Goal: Task Accomplishment & Management: Complete application form

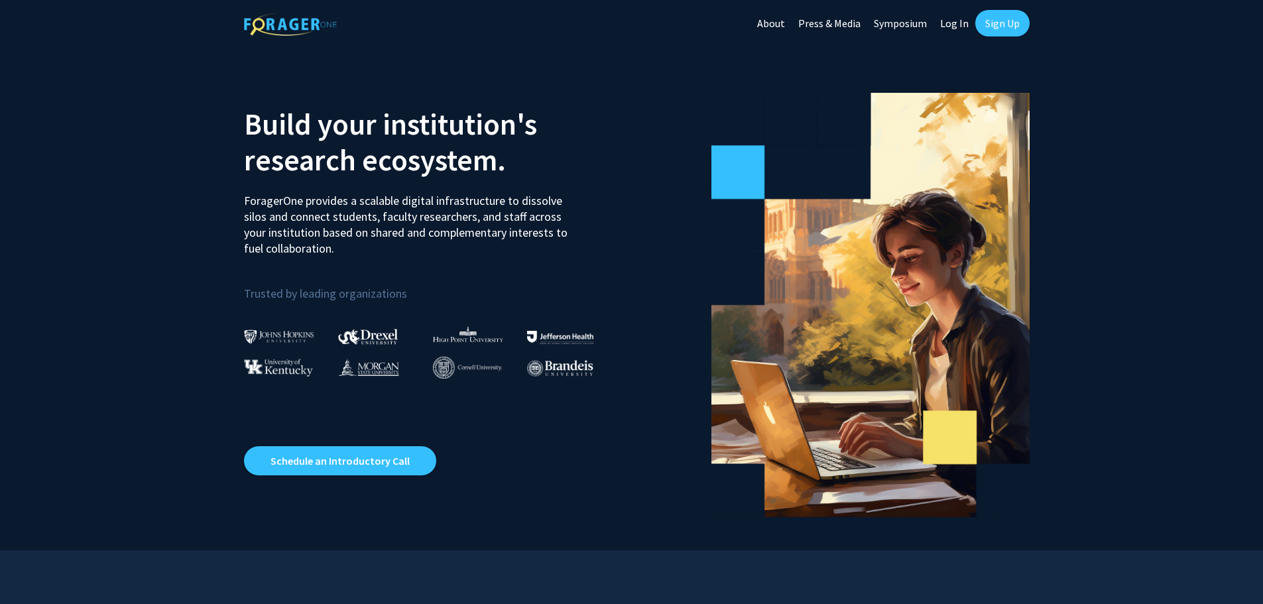
click at [964, 21] on link "Log In" at bounding box center [955, 23] width 42 height 46
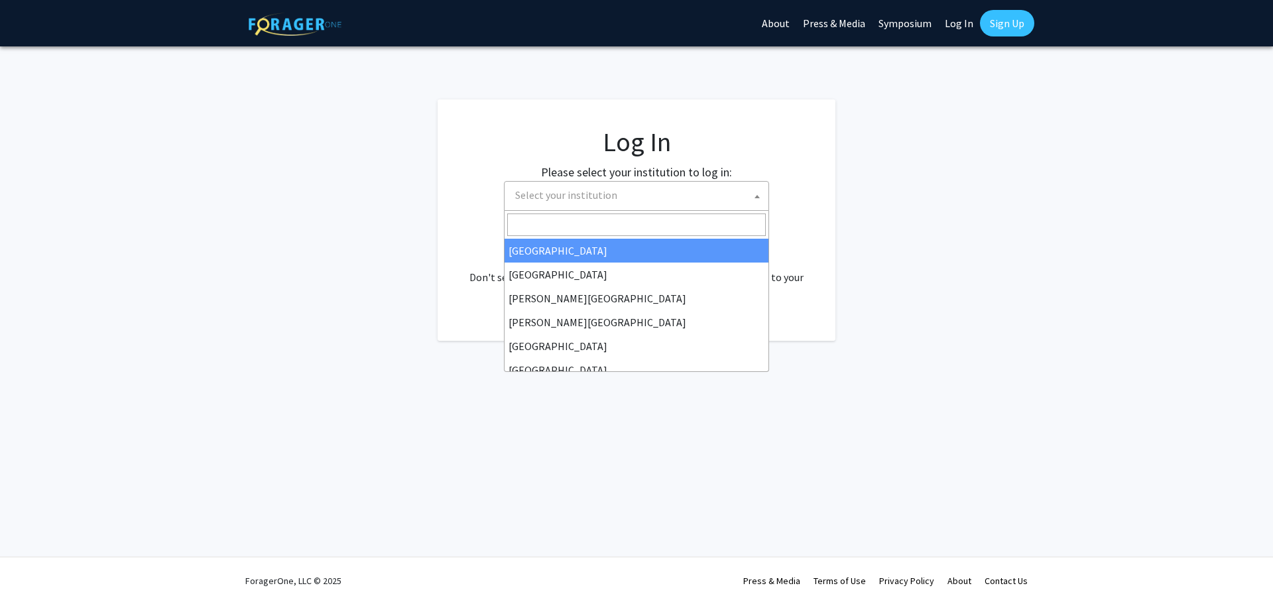
click at [703, 190] on span "Select your institution" at bounding box center [639, 195] width 259 height 27
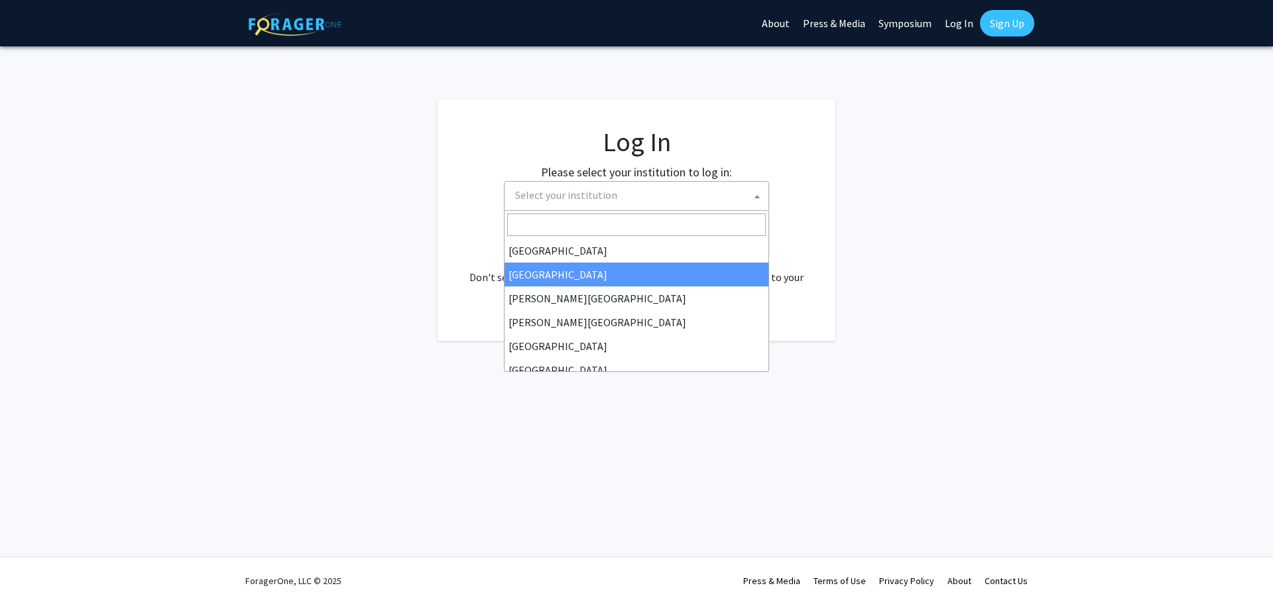
select select "10"
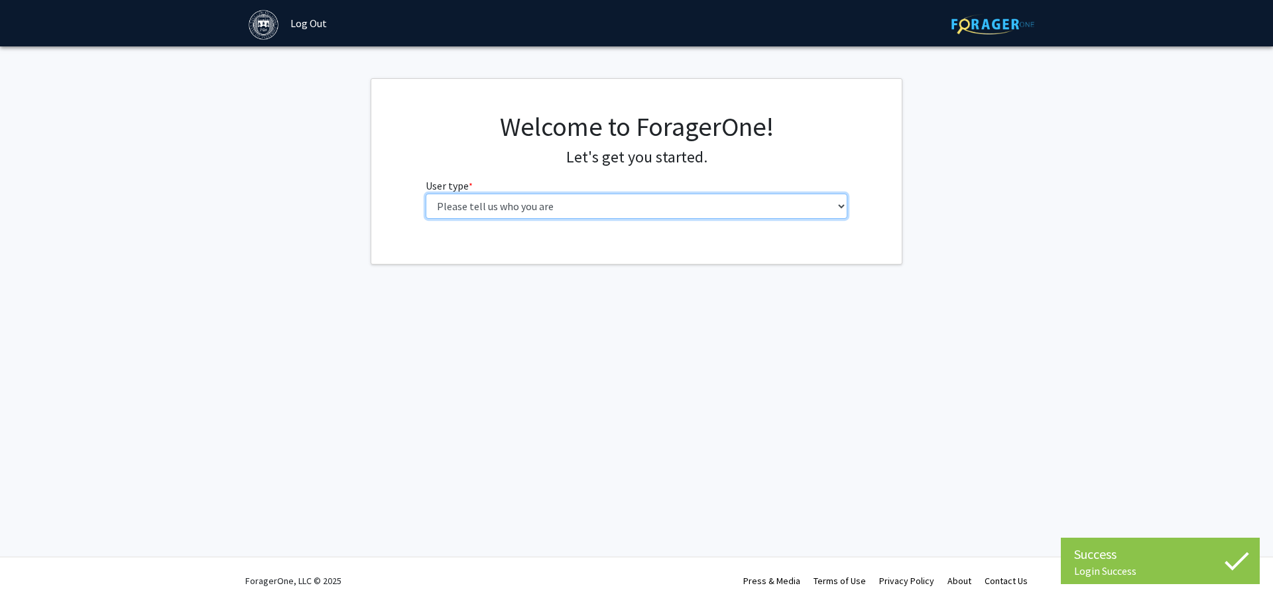
click at [555, 210] on select "Please tell us who you are Undergraduate Student Master's Student Doctoral Cand…" at bounding box center [637, 206] width 422 height 25
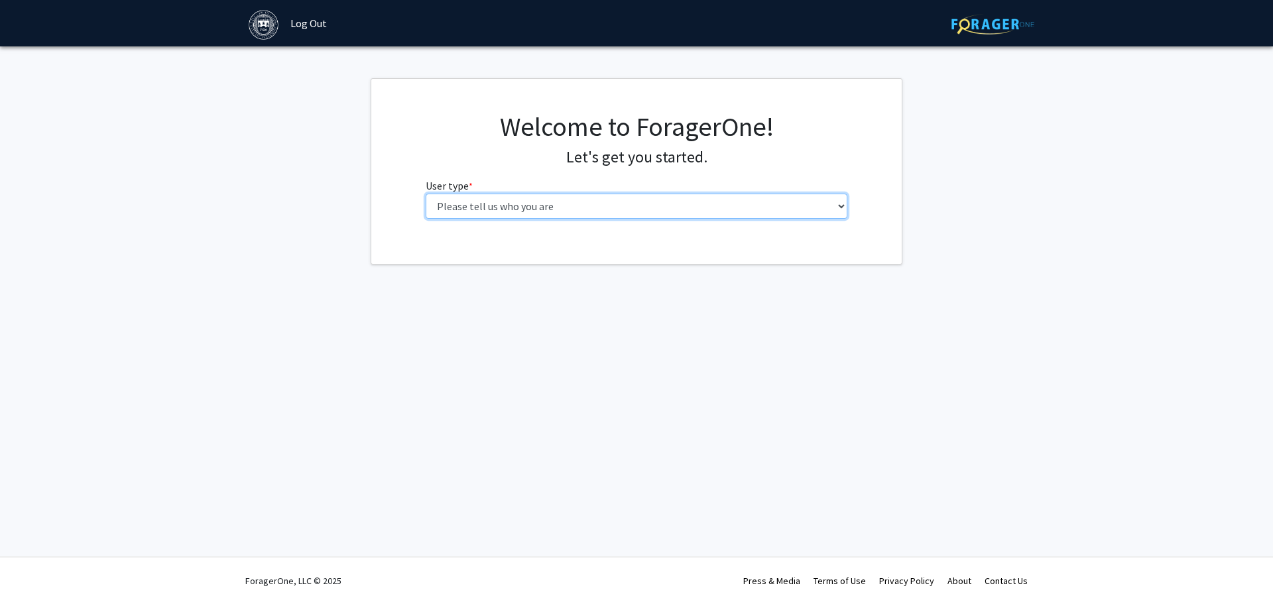
select select "4: postDoc"
click at [426, 194] on select "Please tell us who you are Undergraduate Student Master's Student Doctoral Cand…" at bounding box center [637, 206] width 422 height 25
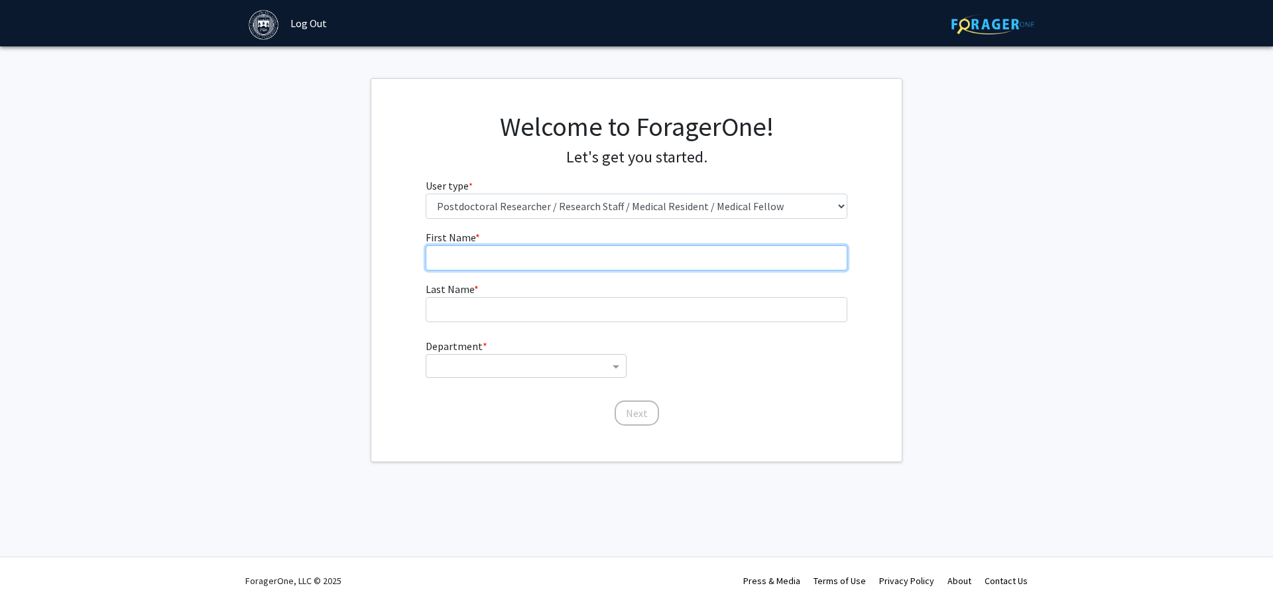
click at [558, 257] on input "First Name * required" at bounding box center [637, 257] width 422 height 25
type input "The Nandar"
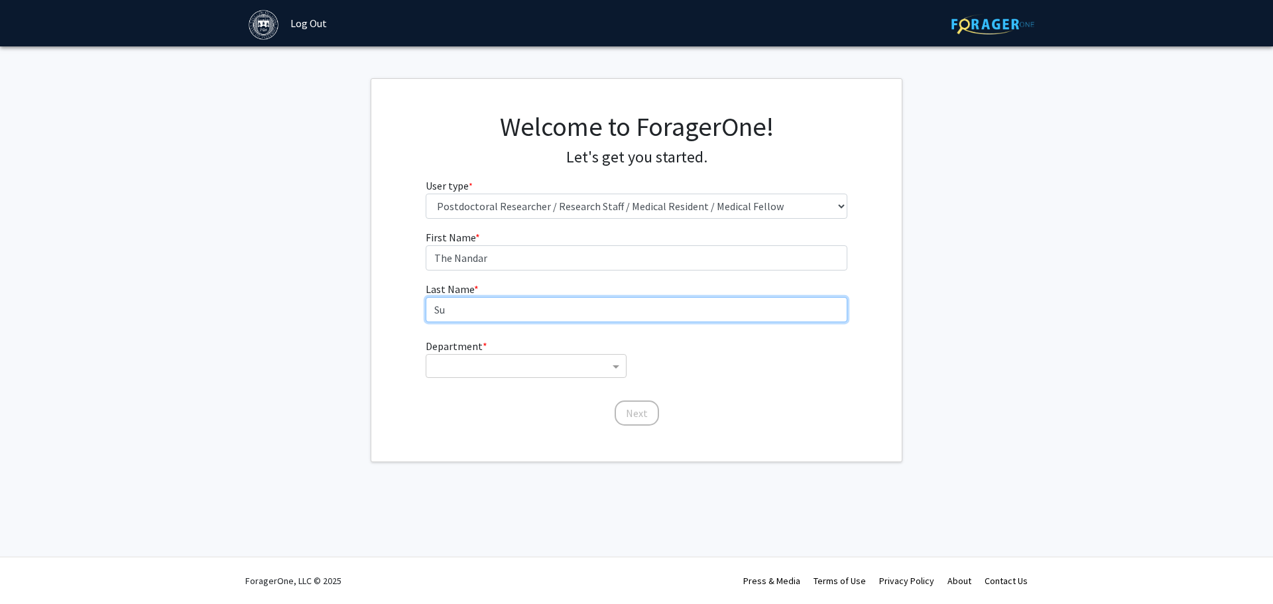
type input "Su"
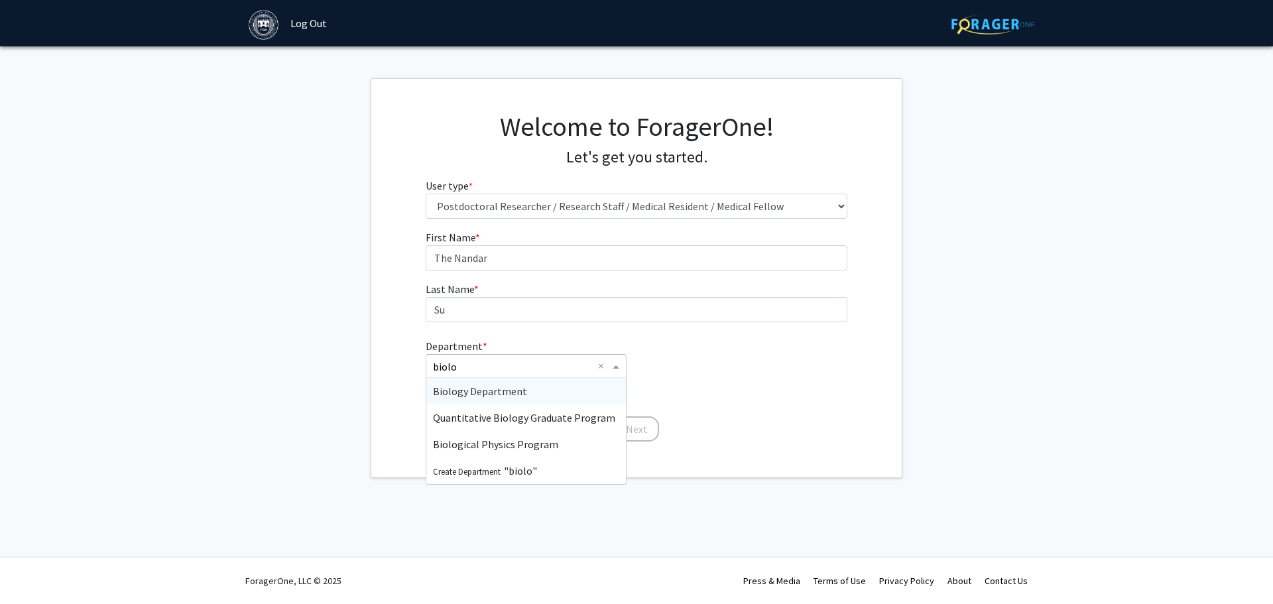
type input "biolog"
click at [483, 391] on span "Biology Department" at bounding box center [480, 391] width 94 height 13
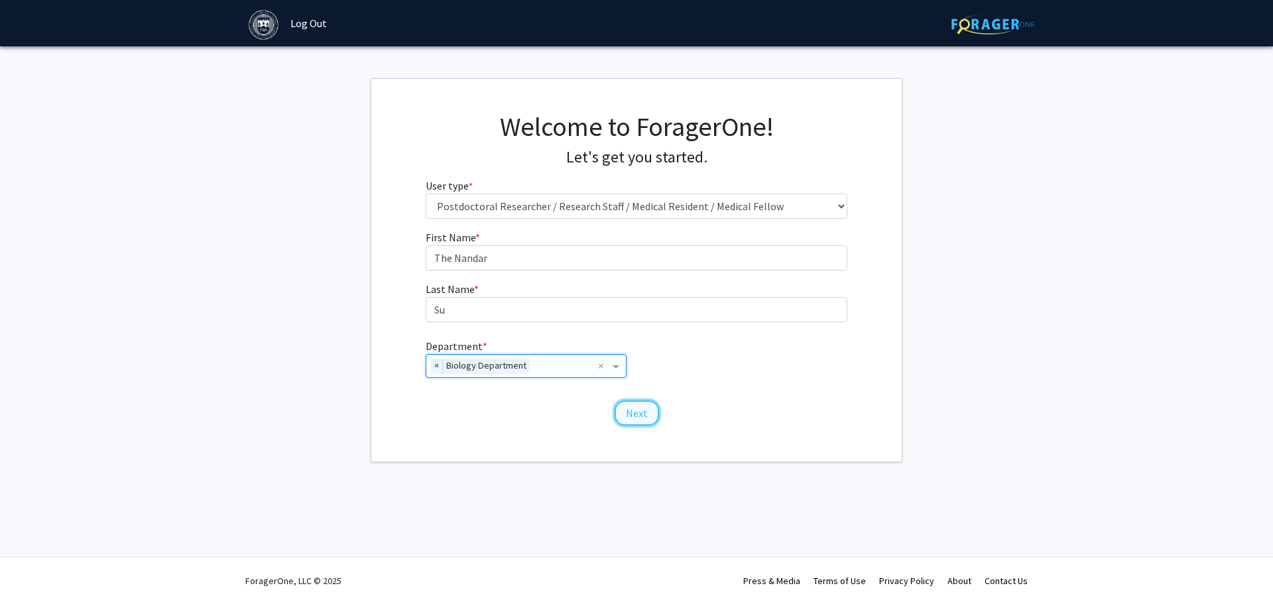
click at [642, 416] on button "Next" at bounding box center [637, 412] width 44 height 25
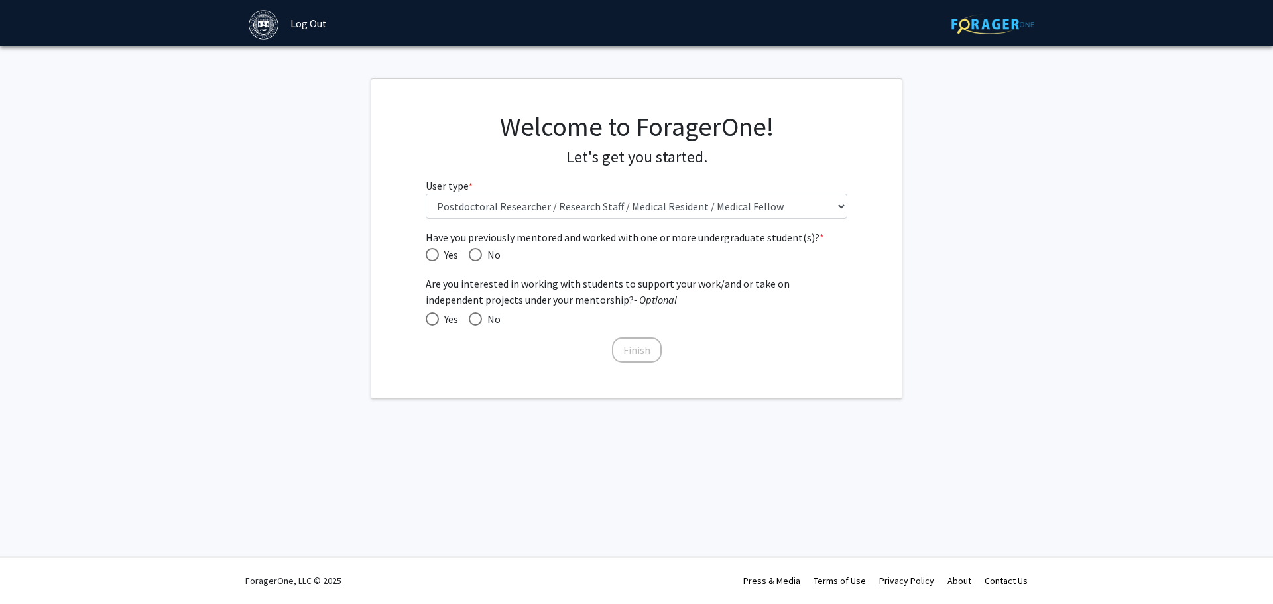
click at [438, 253] on span "Have you previously mentored and worked with one or more undergraduate student(…" at bounding box center [432, 254] width 13 height 13
click at [438, 253] on input "Yes" at bounding box center [432, 254] width 13 height 13
radio input "true"
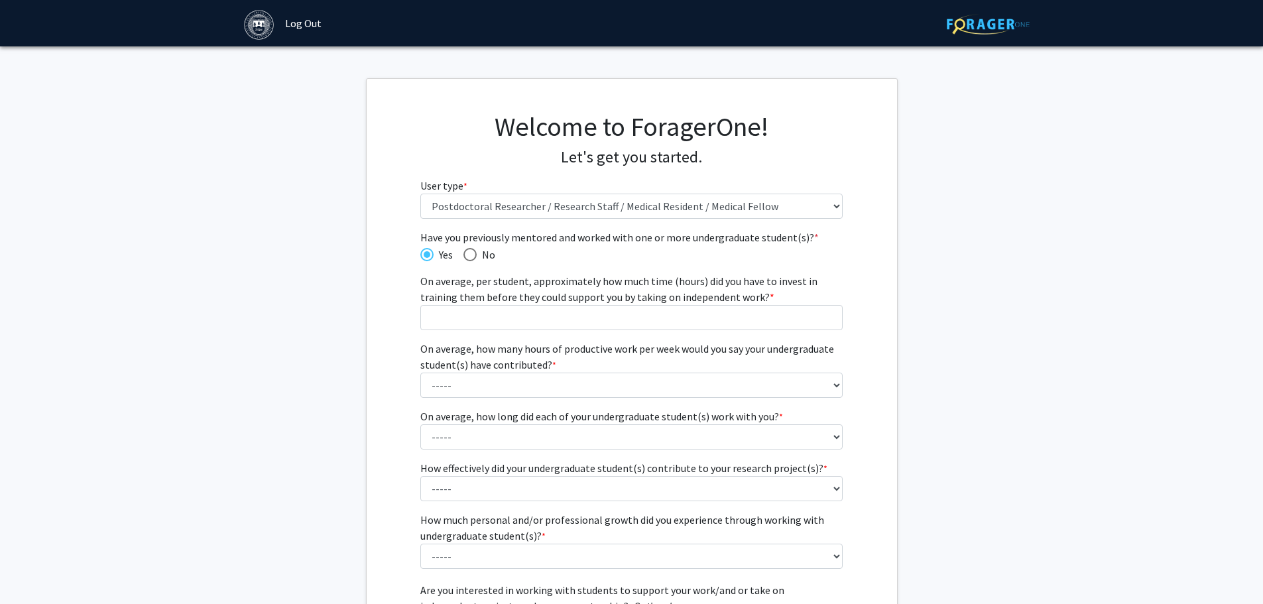
click at [475, 260] on span "Have you previously mentored and worked with one or more undergraduate student(…" at bounding box center [469, 254] width 13 height 13
click at [475, 260] on input "No" at bounding box center [469, 254] width 13 height 13
radio input "true"
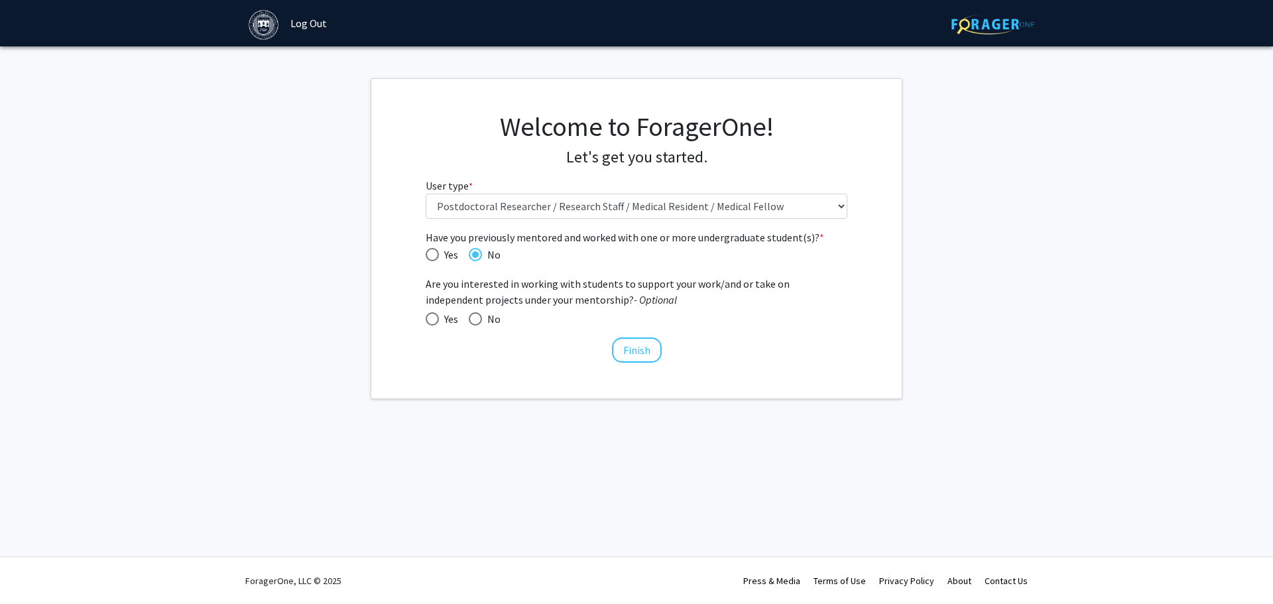
drag, startPoint x: 394, startPoint y: 248, endPoint x: 407, endPoint y: 253, distance: 14.0
click at [397, 250] on div "Have you previously mentored and worked with one or more undergraduate student(…" at bounding box center [636, 296] width 530 height 135
drag, startPoint x: 463, startPoint y: 255, endPoint x: 441, endPoint y: 251, distance: 22.9
click at [460, 255] on mat-radio-button "No" at bounding box center [479, 254] width 42 height 17
click at [440, 251] on span "Yes" at bounding box center [448, 255] width 19 height 16
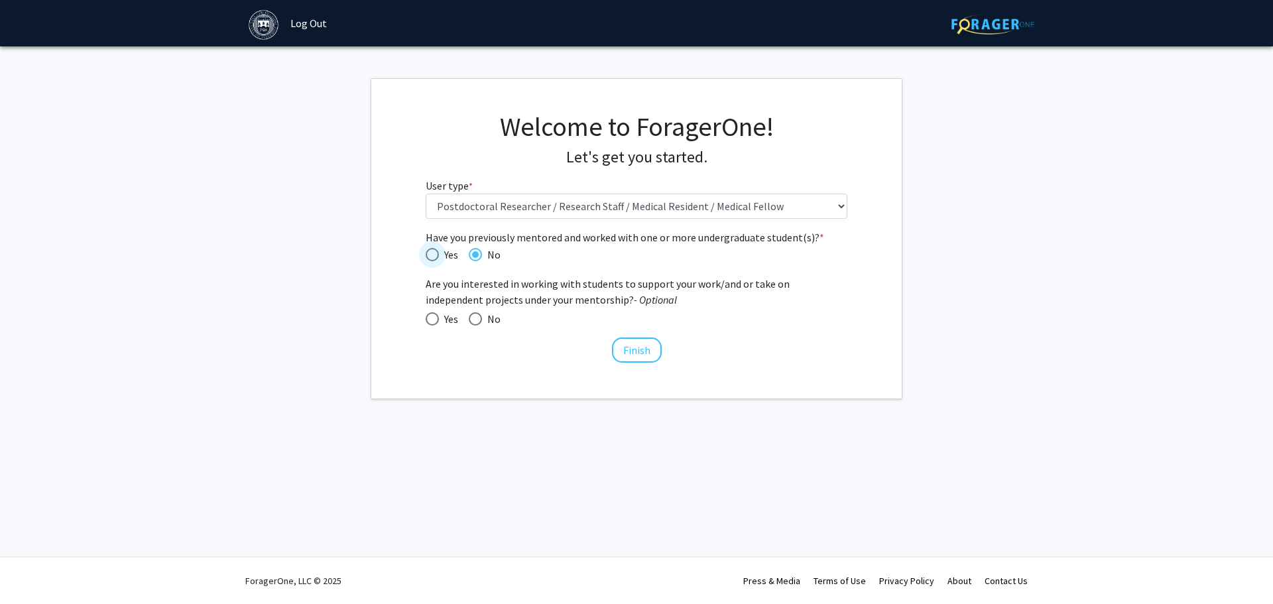
click at [439, 251] on input "Yes" at bounding box center [432, 254] width 13 height 13
radio input "true"
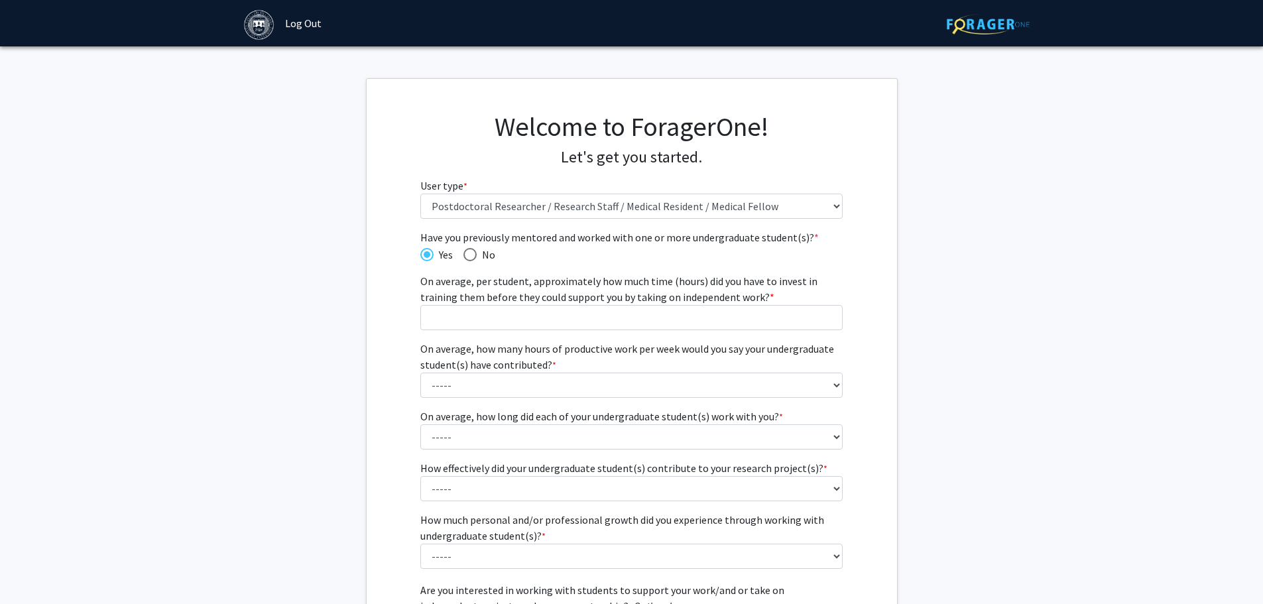
click at [467, 251] on span "Have you previously mentored and worked with one or more undergraduate student(…" at bounding box center [469, 254] width 13 height 13
click at [467, 251] on input "No" at bounding box center [469, 254] width 13 height 13
radio input "true"
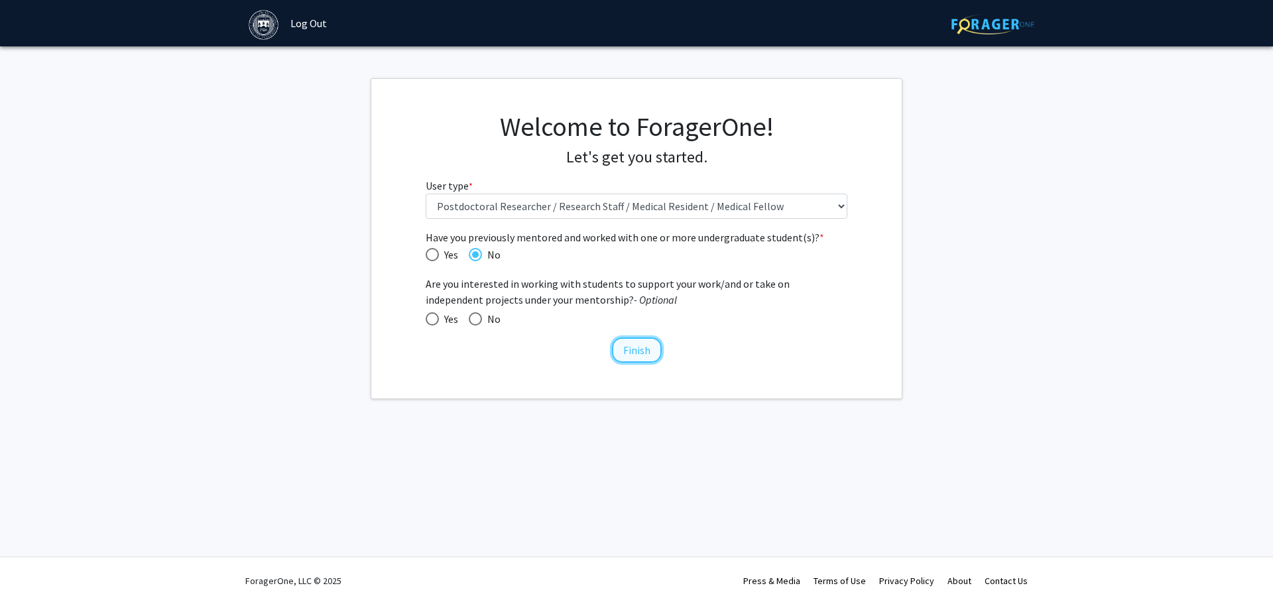
click at [648, 346] on button "Finish" at bounding box center [637, 349] width 50 height 25
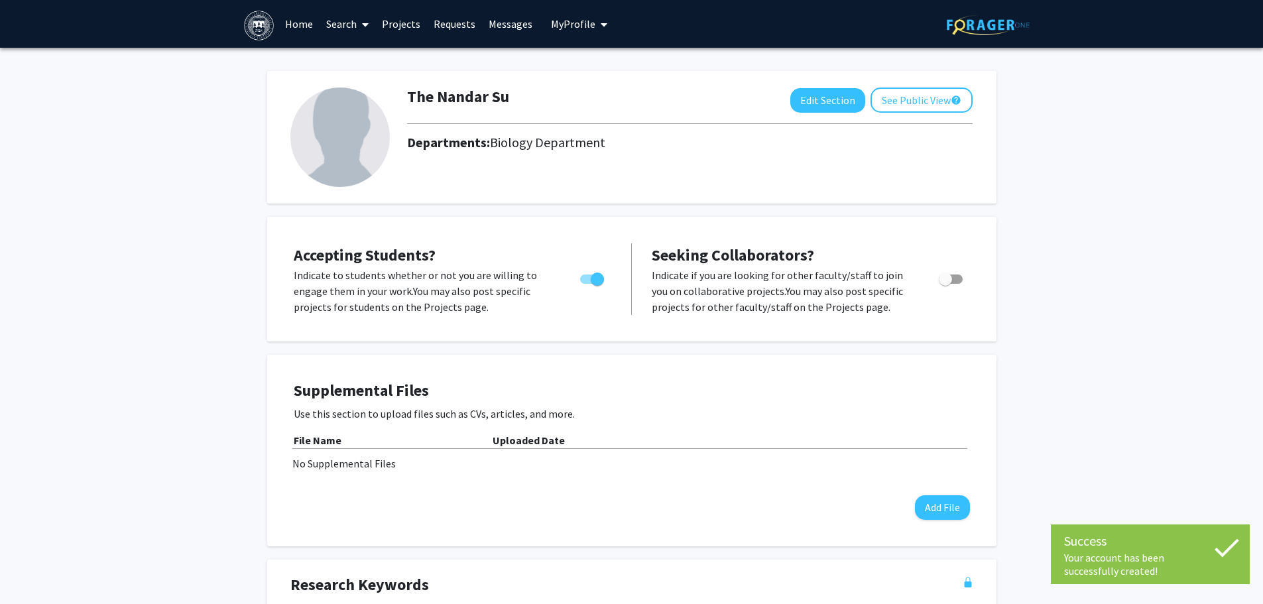
click at [352, 34] on link "Search" at bounding box center [348, 24] width 56 height 46
click at [370, 84] on span "Students" at bounding box center [360, 87] width 81 height 27
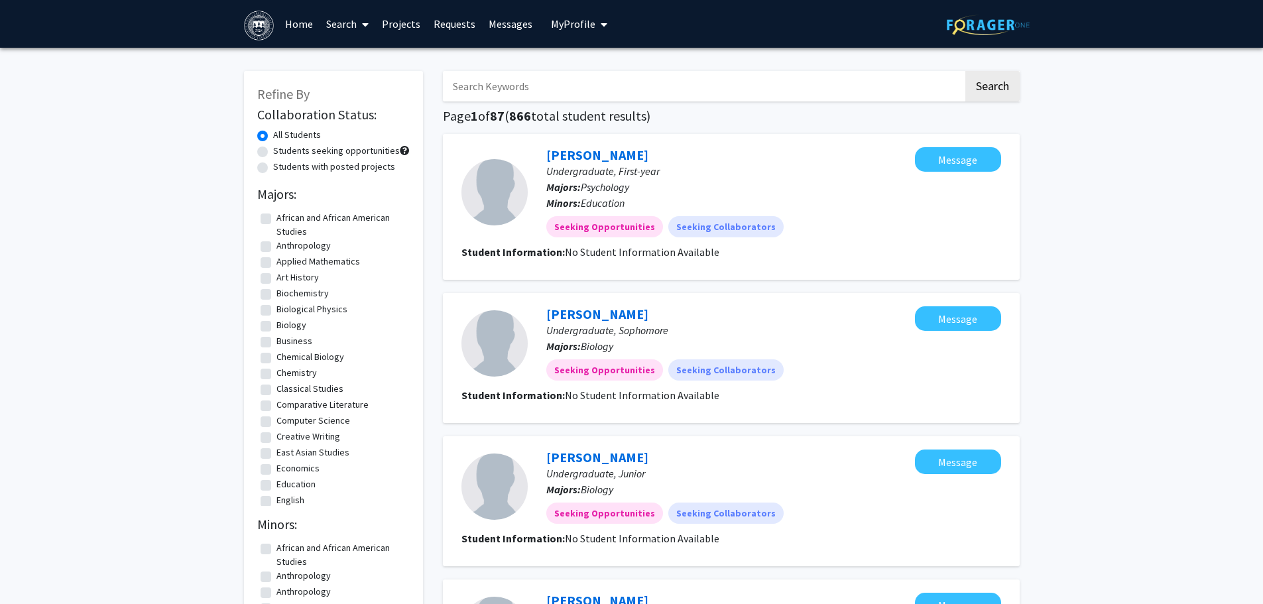
click at [538, 95] on input "Search Keywords" at bounding box center [703, 86] width 520 height 30
click at [294, 29] on link "Home" at bounding box center [298, 24] width 41 height 46
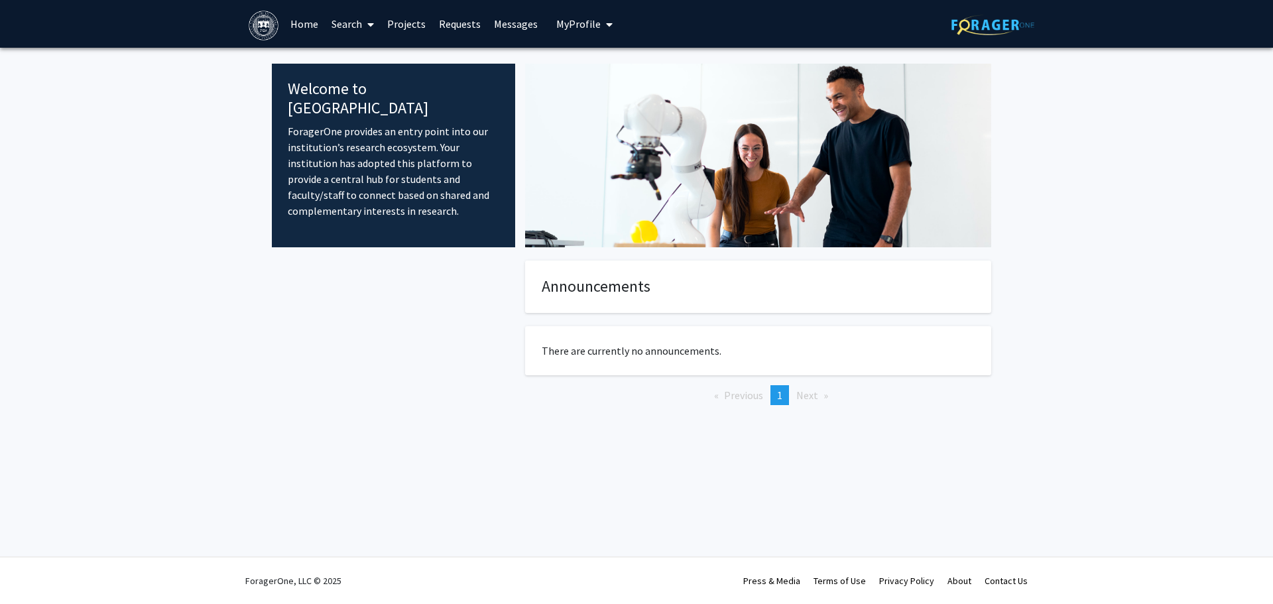
click at [509, 416] on div at bounding box center [393, 354] width 243 height 187
click at [217, 161] on fg-internal-home-page "Welcome to ForagerOne ForagerOne provides an entry point into our institution’s…" at bounding box center [636, 248] width 1273 height 400
click at [464, 153] on p "ForagerOne provides an entry point into our institution’s research ecosystem. Y…" at bounding box center [394, 170] width 212 height 95
click at [198, 111] on fg-internal-home-page "Welcome to ForagerOne ForagerOne provides an entry point into our institution’s…" at bounding box center [636, 248] width 1273 height 400
drag, startPoint x: 872, startPoint y: 203, endPoint x: 221, endPoint y: 20, distance: 675.7
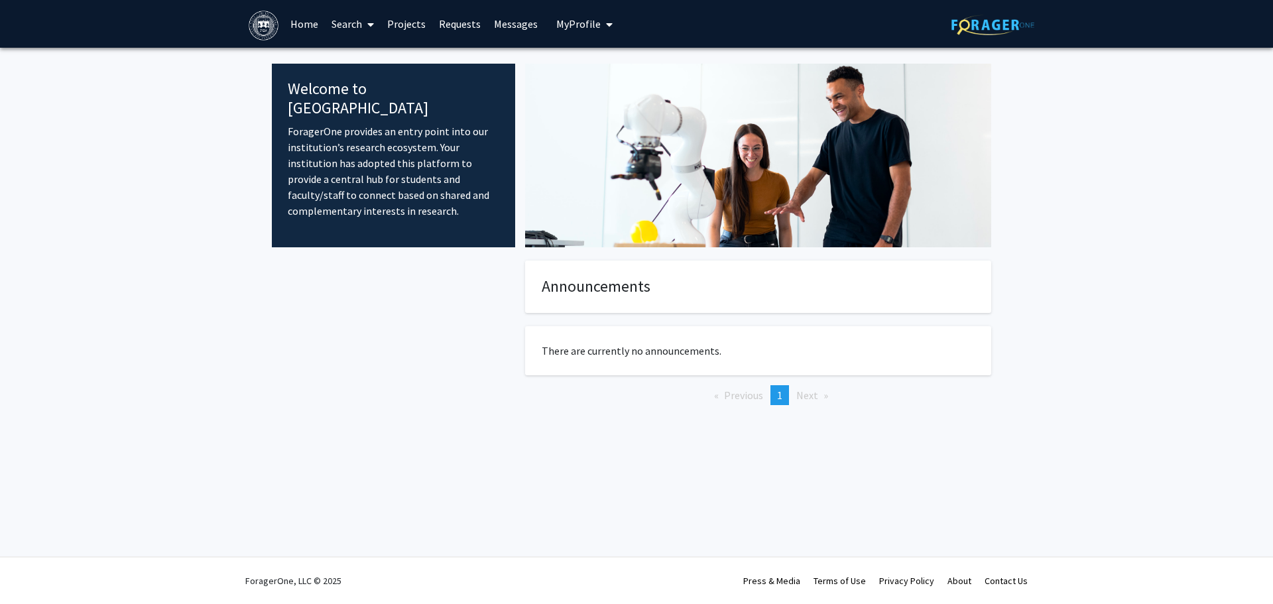
click at [871, 203] on img at bounding box center [758, 156] width 466 height 184
click at [257, 39] on img at bounding box center [264, 26] width 30 height 30
click at [334, 27] on link "Search" at bounding box center [353, 24] width 56 height 46
click at [318, 34] on link "Home" at bounding box center [304, 24] width 41 height 46
click at [465, 20] on link "Requests" at bounding box center [459, 24] width 55 height 46
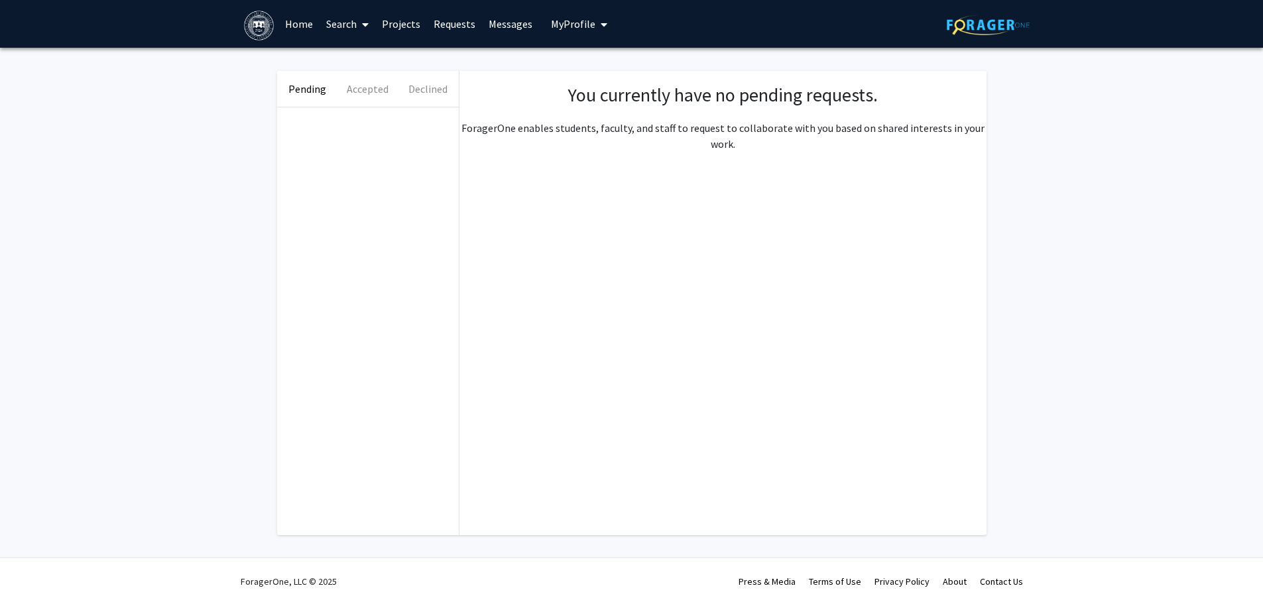
click at [251, 25] on img at bounding box center [259, 26] width 30 height 30
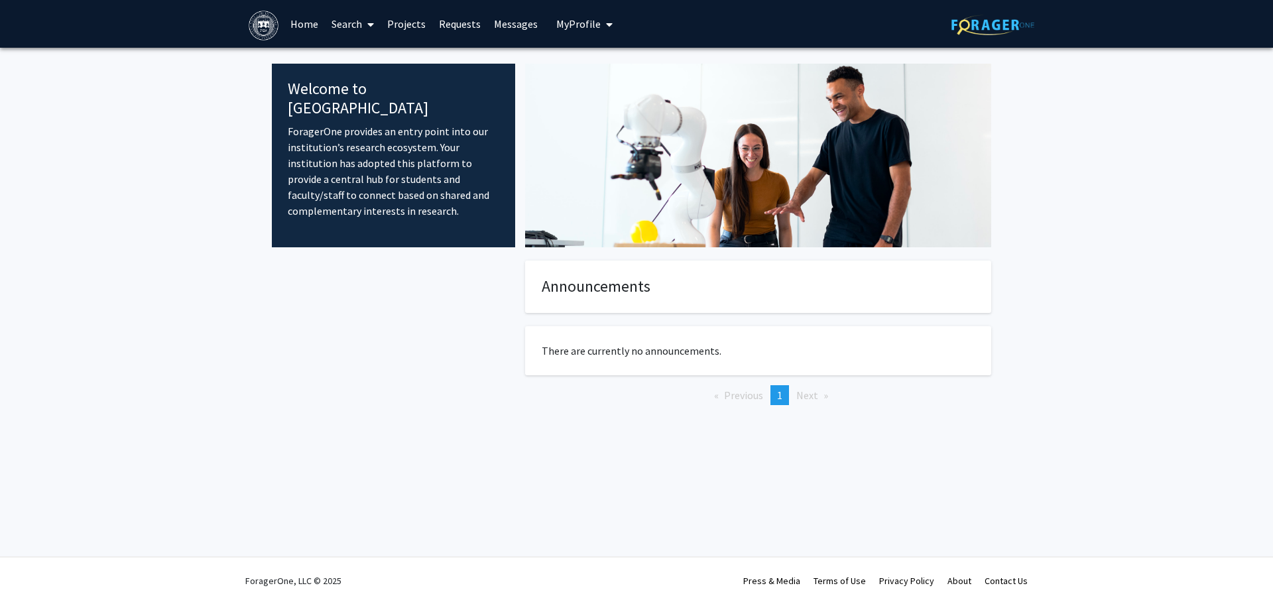
click at [463, 288] on div at bounding box center [393, 354] width 243 height 187
